Goal: Task Accomplishment & Management: Use online tool/utility

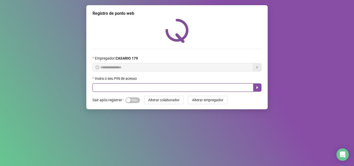
click at [110, 87] on input "text" at bounding box center [173, 87] width 161 height 8
type input "*****"
click at [254, 88] on button "button" at bounding box center [257, 87] width 8 height 8
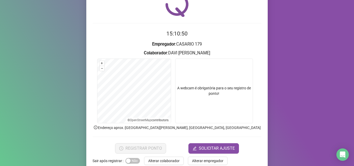
scroll to position [36, 0]
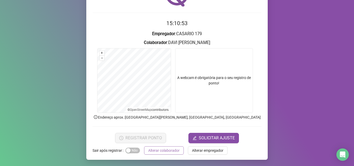
click at [170, 152] on span "Alterar colaborador" at bounding box center [163, 151] width 31 height 6
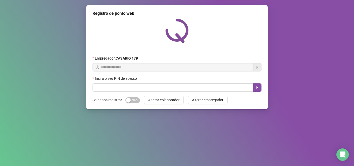
scroll to position [0, 0]
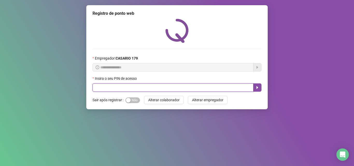
click at [117, 85] on input "text" at bounding box center [173, 87] width 161 height 8
type input "*****"
click at [255, 85] on button "button" at bounding box center [257, 87] width 8 height 8
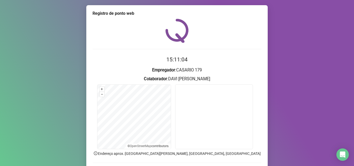
scroll to position [26, 0]
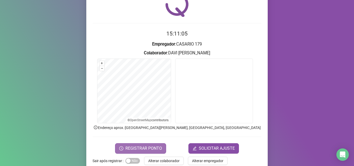
click at [156, 145] on span "REGISTRAR PONTO" at bounding box center [144, 148] width 37 height 6
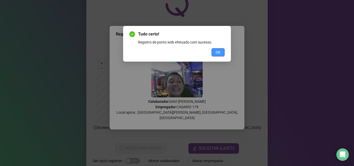
click at [220, 53] on span "OK" at bounding box center [218, 53] width 5 height 6
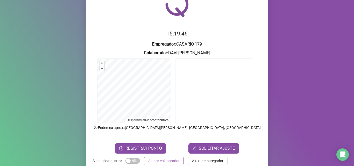
click at [163, 159] on span "Alterar colaborador" at bounding box center [163, 161] width 31 height 6
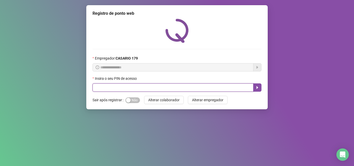
click at [150, 86] on input "text" at bounding box center [173, 87] width 161 height 8
type input "*****"
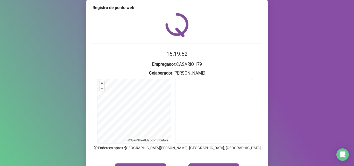
scroll to position [28, 0]
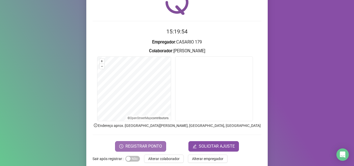
click at [126, 141] on button "REGISTRAR PONTO" at bounding box center [140, 146] width 51 height 10
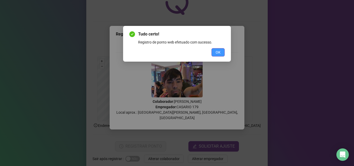
click at [215, 50] on button "OK" at bounding box center [218, 52] width 13 height 8
